Goal: Task Accomplishment & Management: Manage account settings

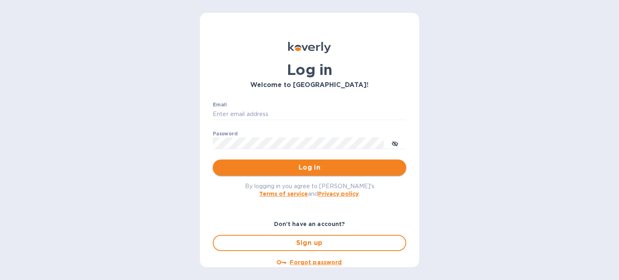
type input "audrey@tcustomsinc.com"
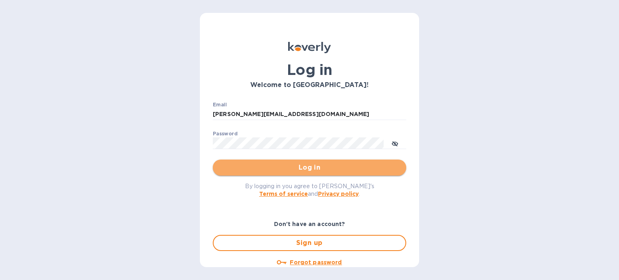
click at [326, 167] on span "Log in" at bounding box center [309, 168] width 181 height 10
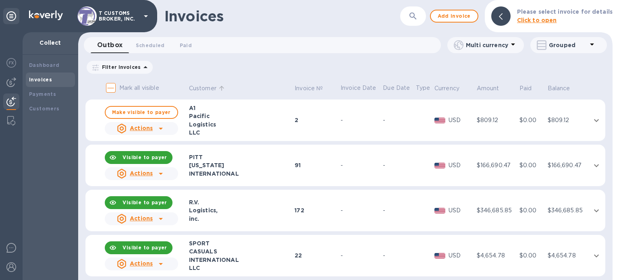
click at [195, 88] on p "Customer" at bounding box center [202, 88] width 27 height 8
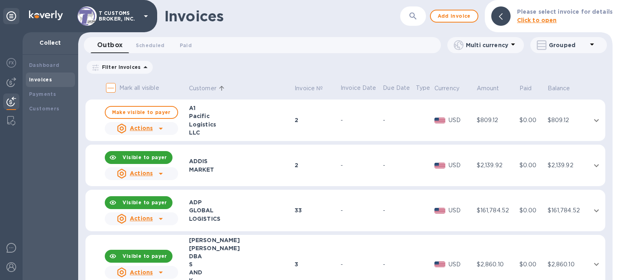
click at [239, 170] on div "MARKET" at bounding box center [241, 170] width 104 height 8
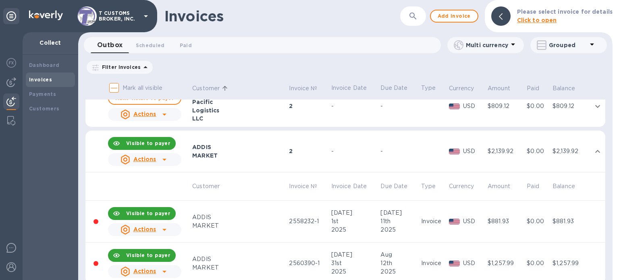
scroll to position [14, 0]
click at [152, 158] on u "Actions" at bounding box center [144, 159] width 23 height 6
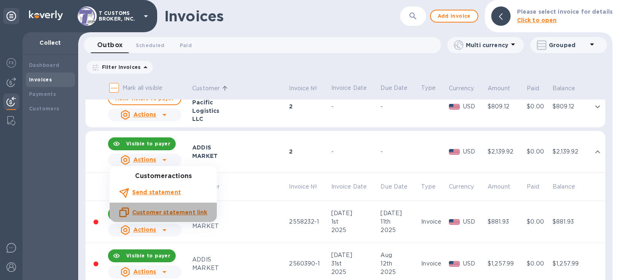
click at [166, 209] on u "Customer statement link" at bounding box center [169, 212] width 75 height 6
